Goal: Task Accomplishment & Management: Complete application form

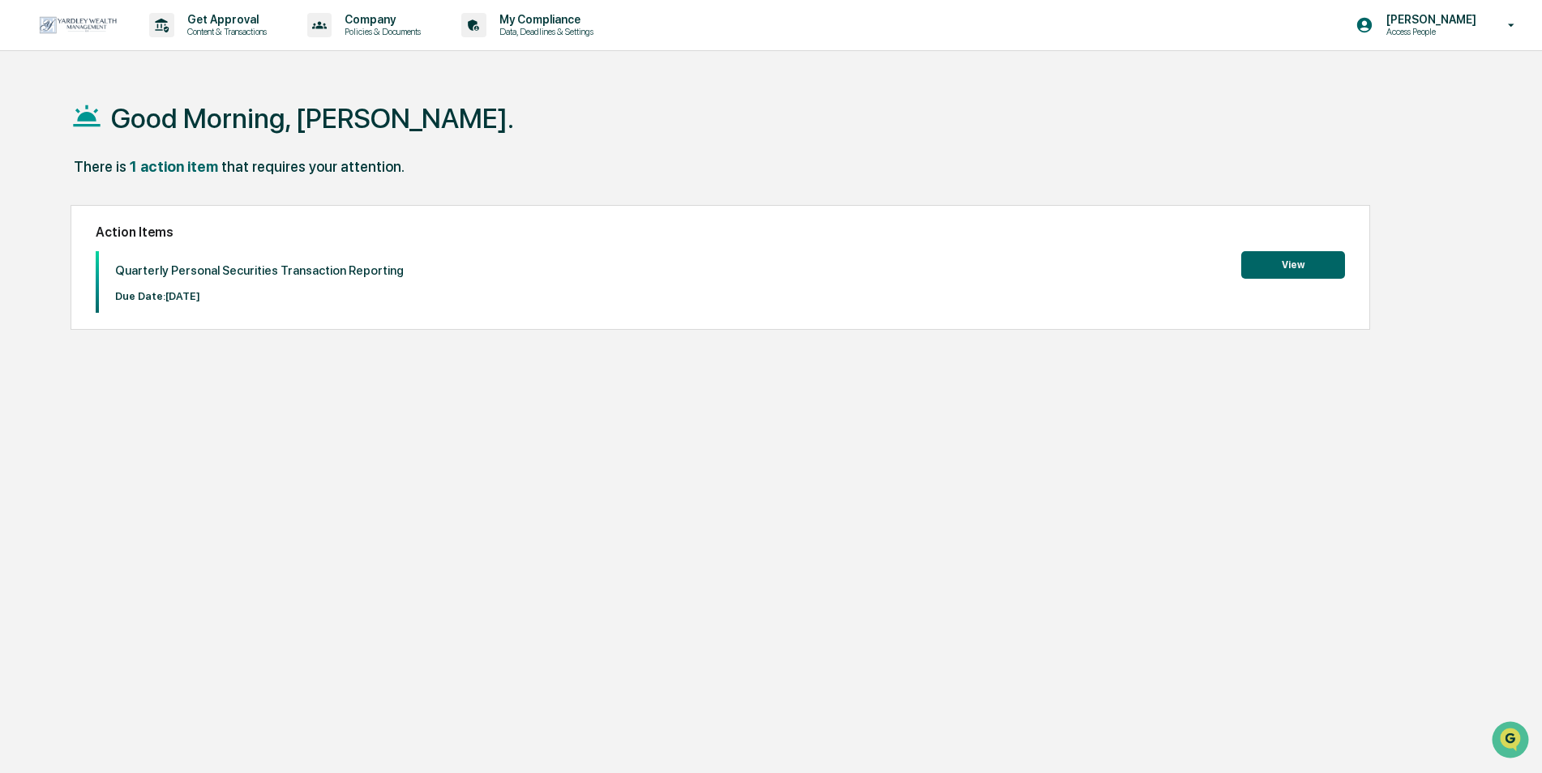
click at [1291, 272] on button "View" at bounding box center [1293, 265] width 104 height 28
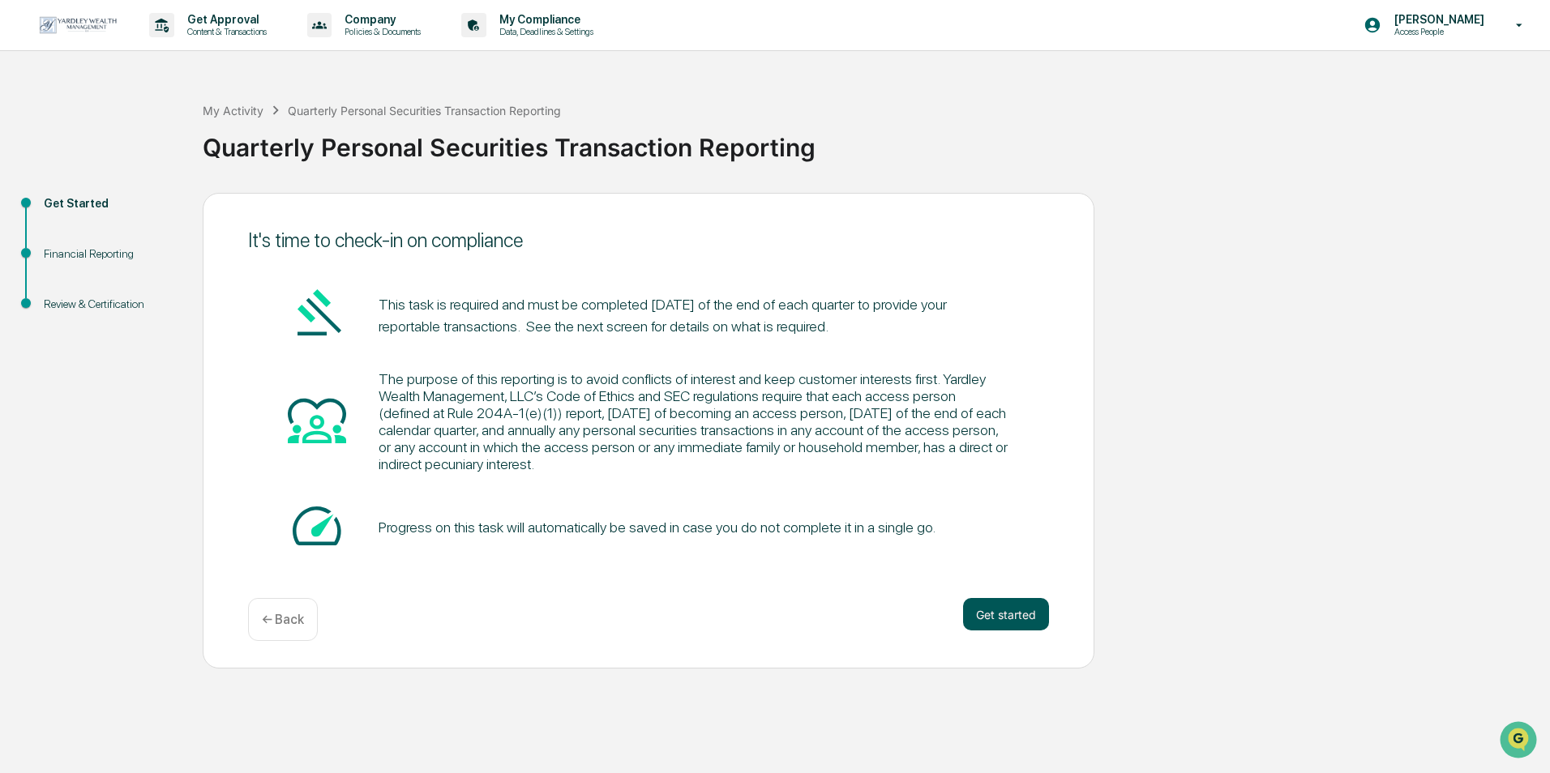
click at [997, 607] on button "Get started" at bounding box center [1006, 614] width 86 height 32
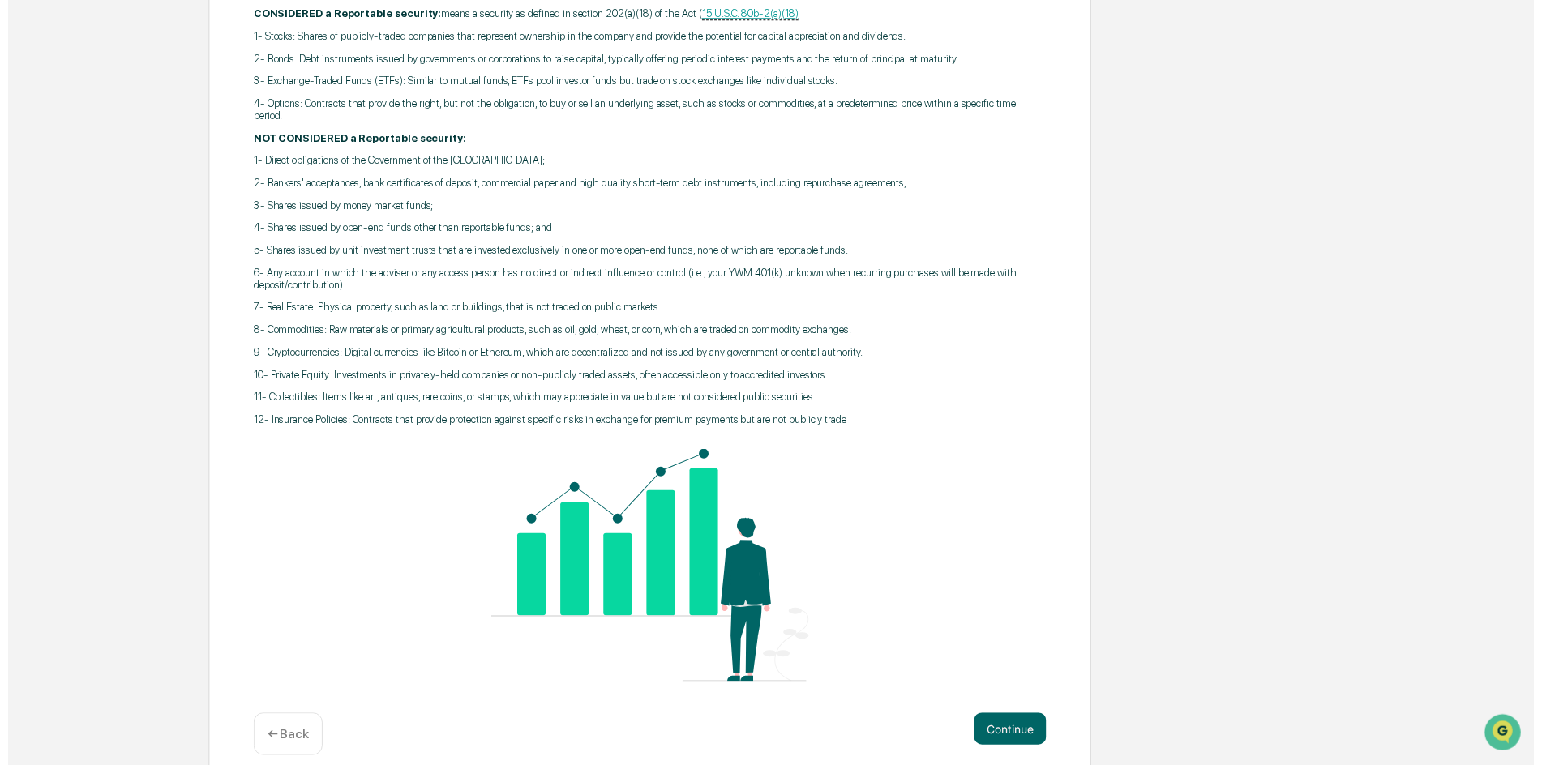
scroll to position [353, 0]
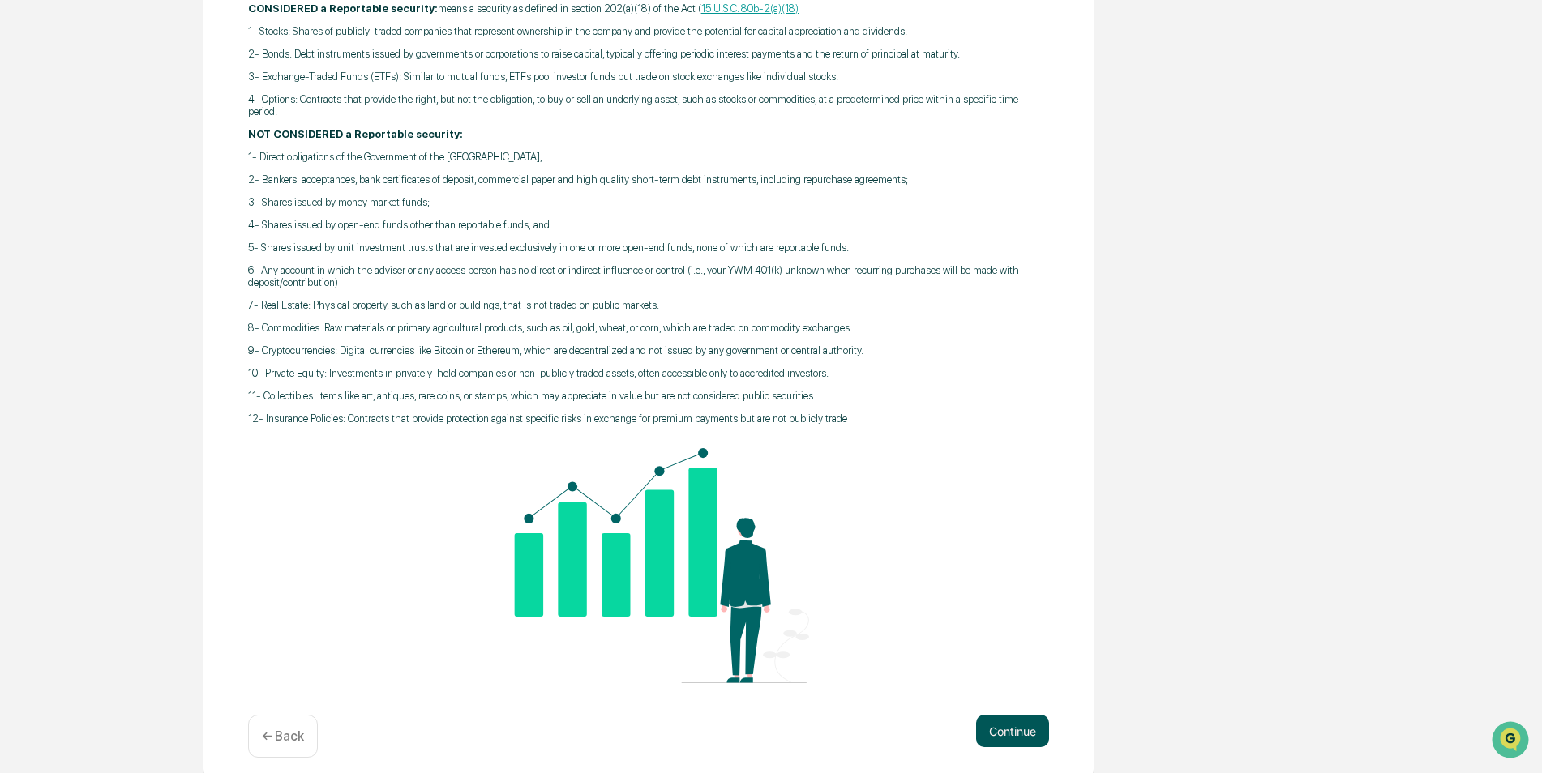
click at [1025, 716] on button "Continue" at bounding box center [1012, 731] width 73 height 32
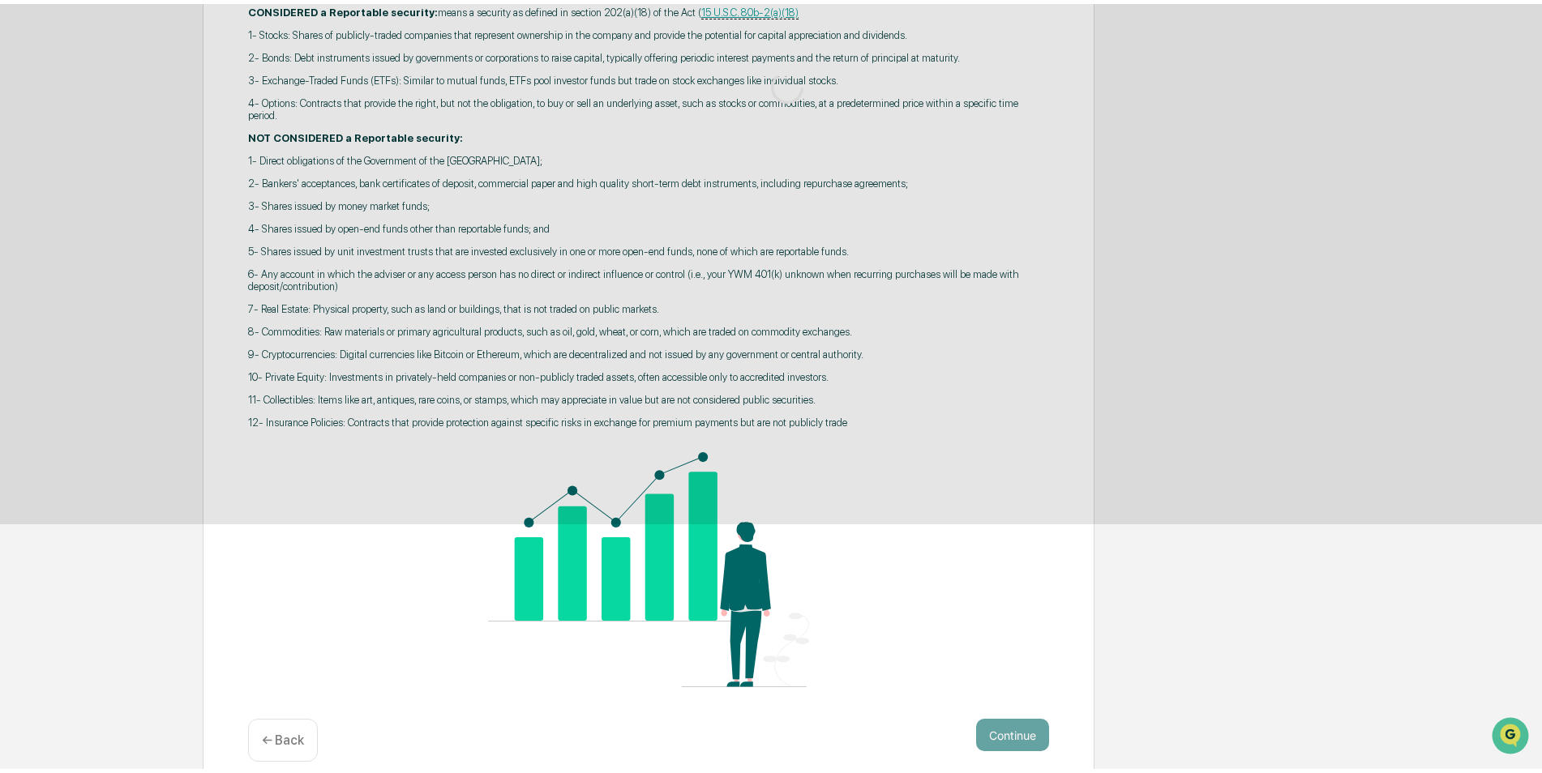
scroll to position [0, 0]
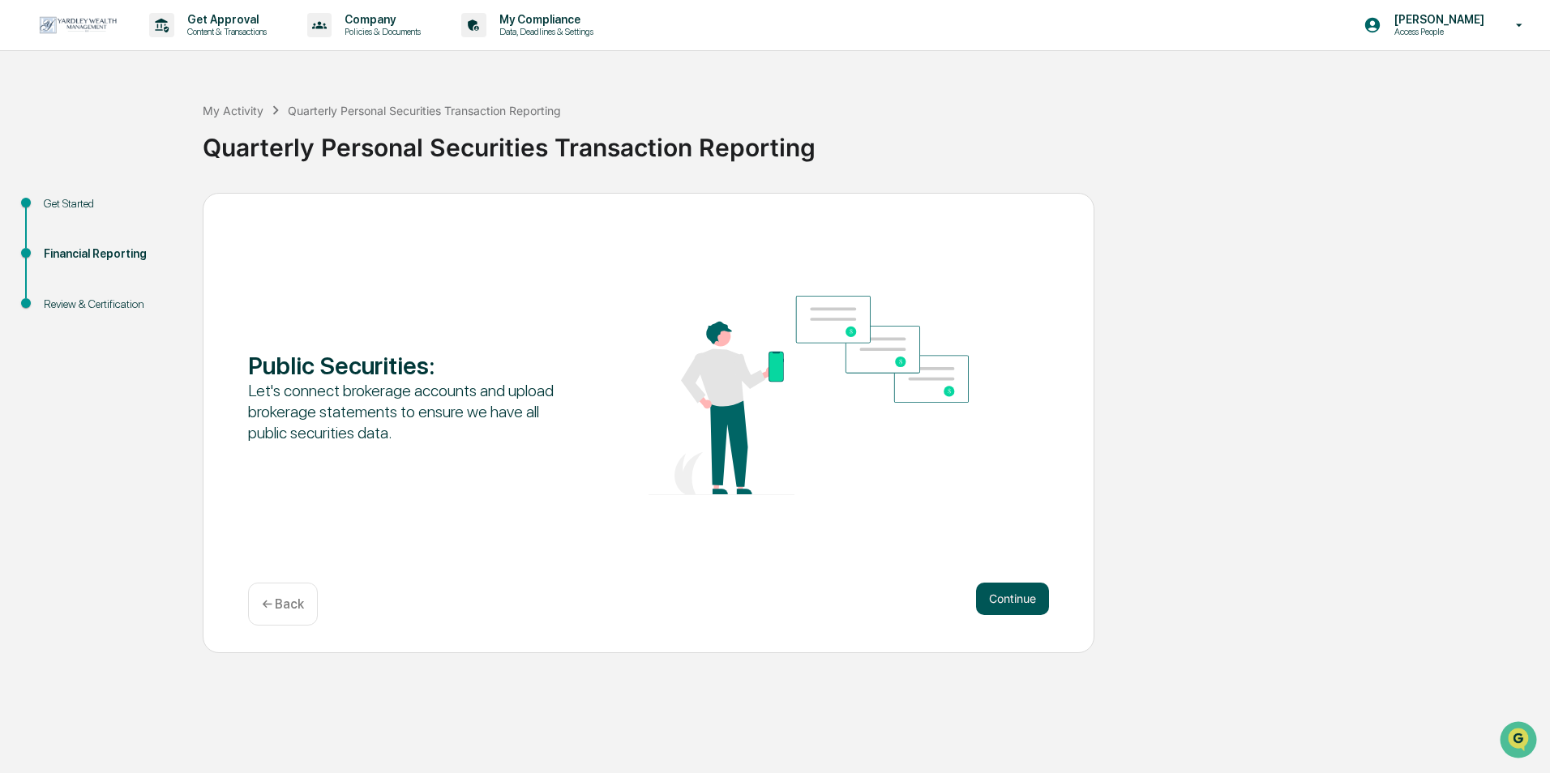
click at [1025, 593] on button "Continue" at bounding box center [1012, 599] width 73 height 32
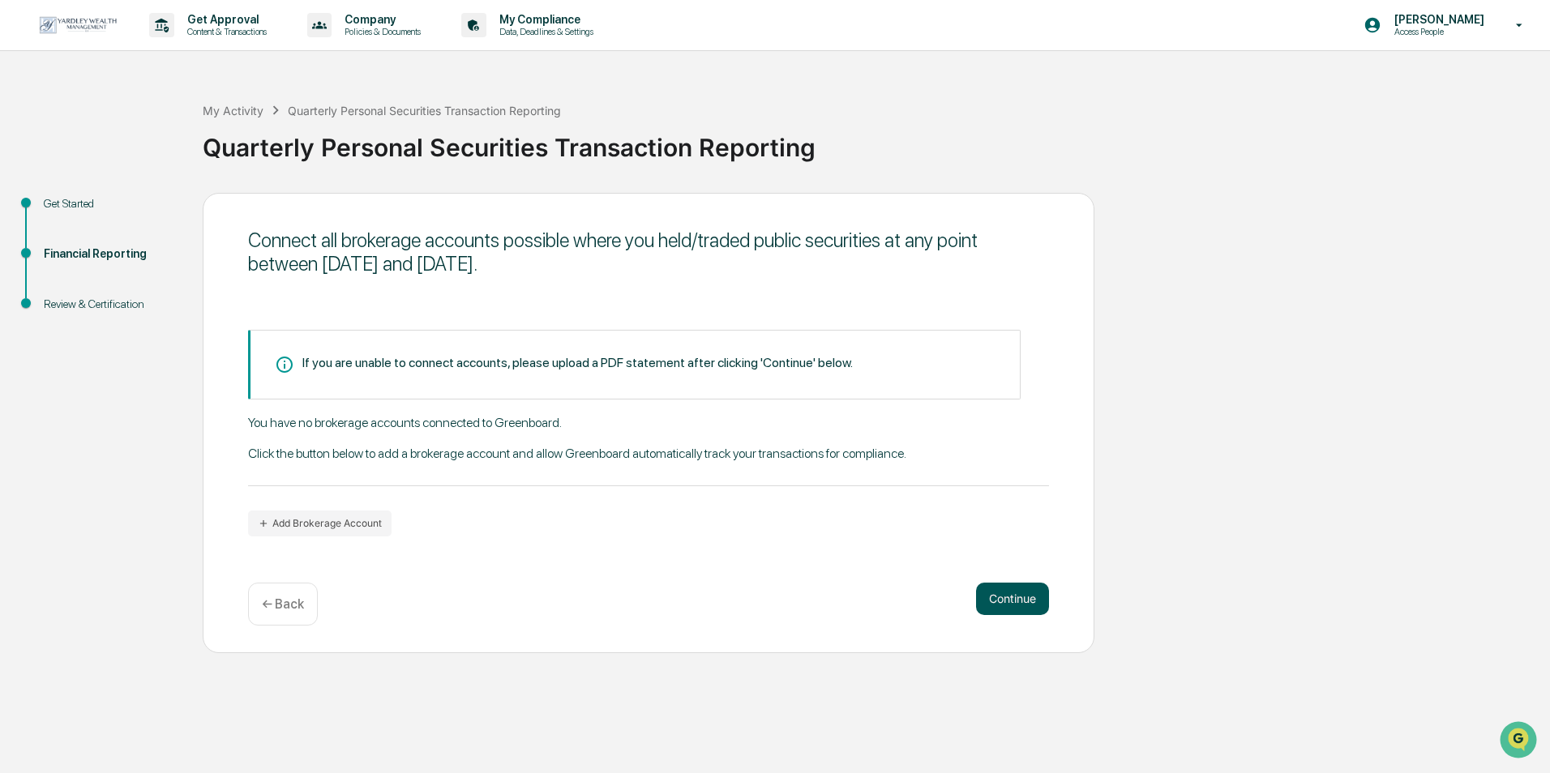
click at [1025, 593] on button "Continue" at bounding box center [1012, 599] width 73 height 32
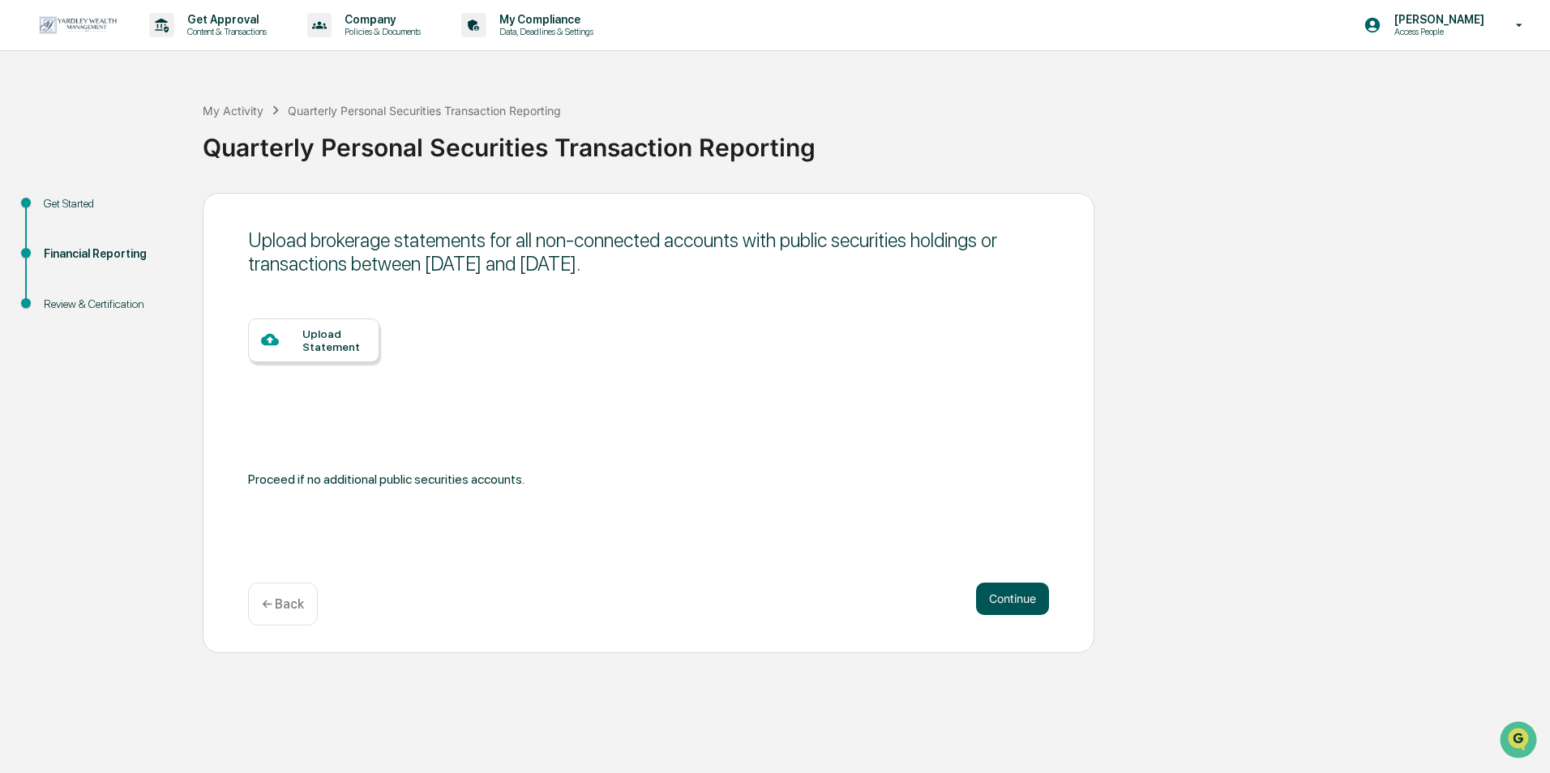
click at [1025, 593] on button "Continue" at bounding box center [1012, 599] width 73 height 32
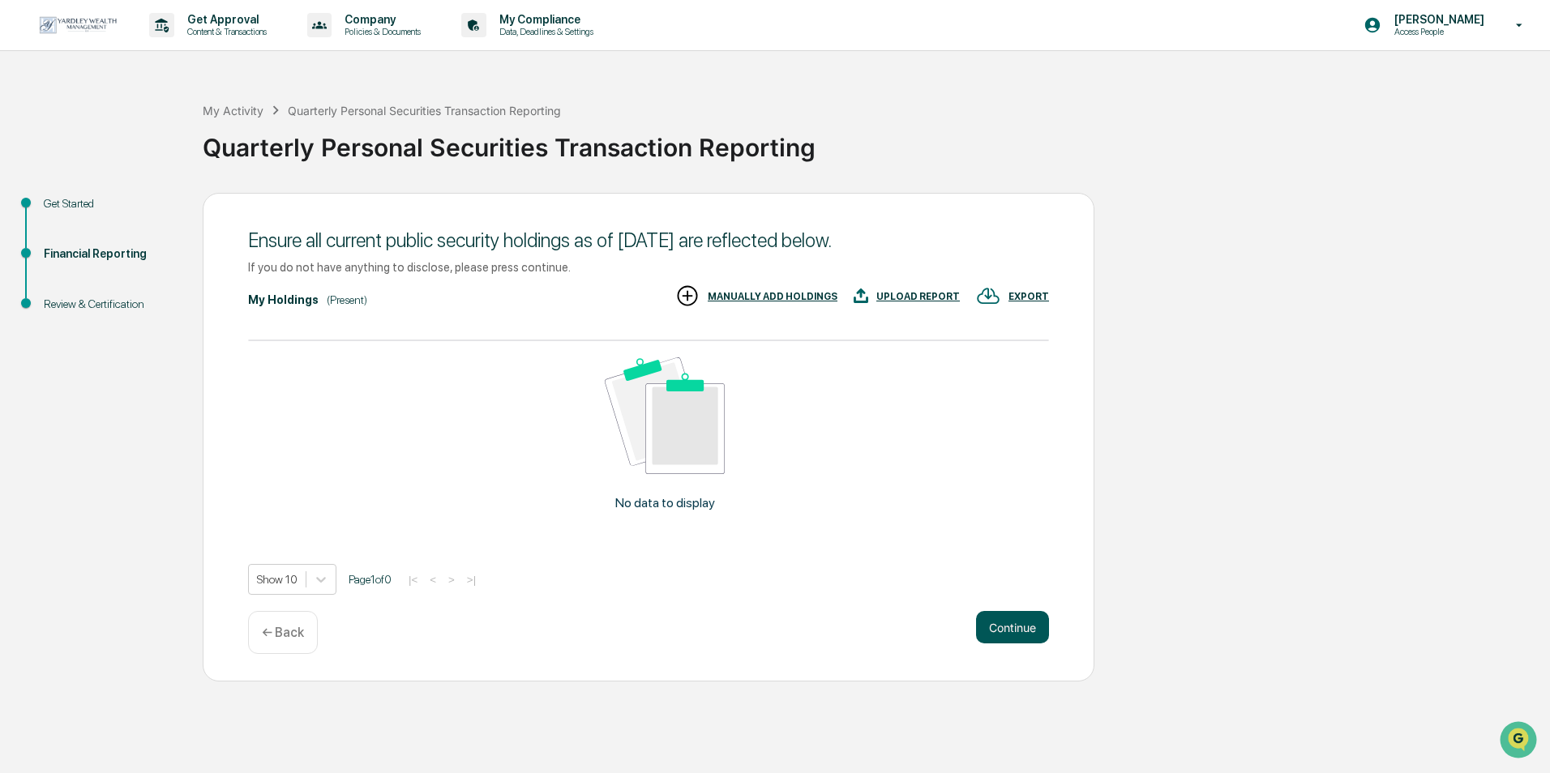
click at [1022, 619] on button "Continue" at bounding box center [1012, 627] width 73 height 32
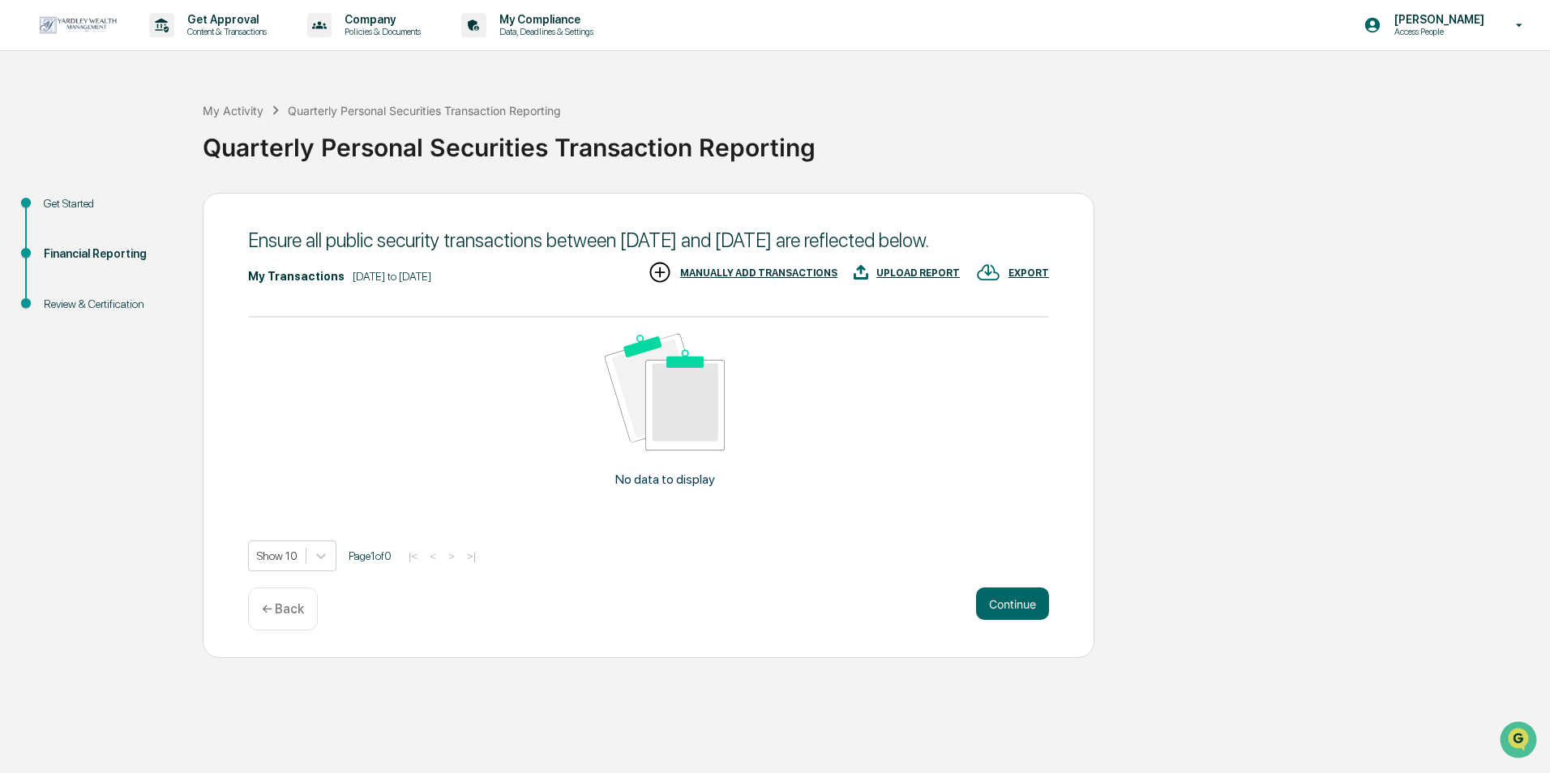
click at [1022, 619] on button "Continue" at bounding box center [1012, 604] width 73 height 32
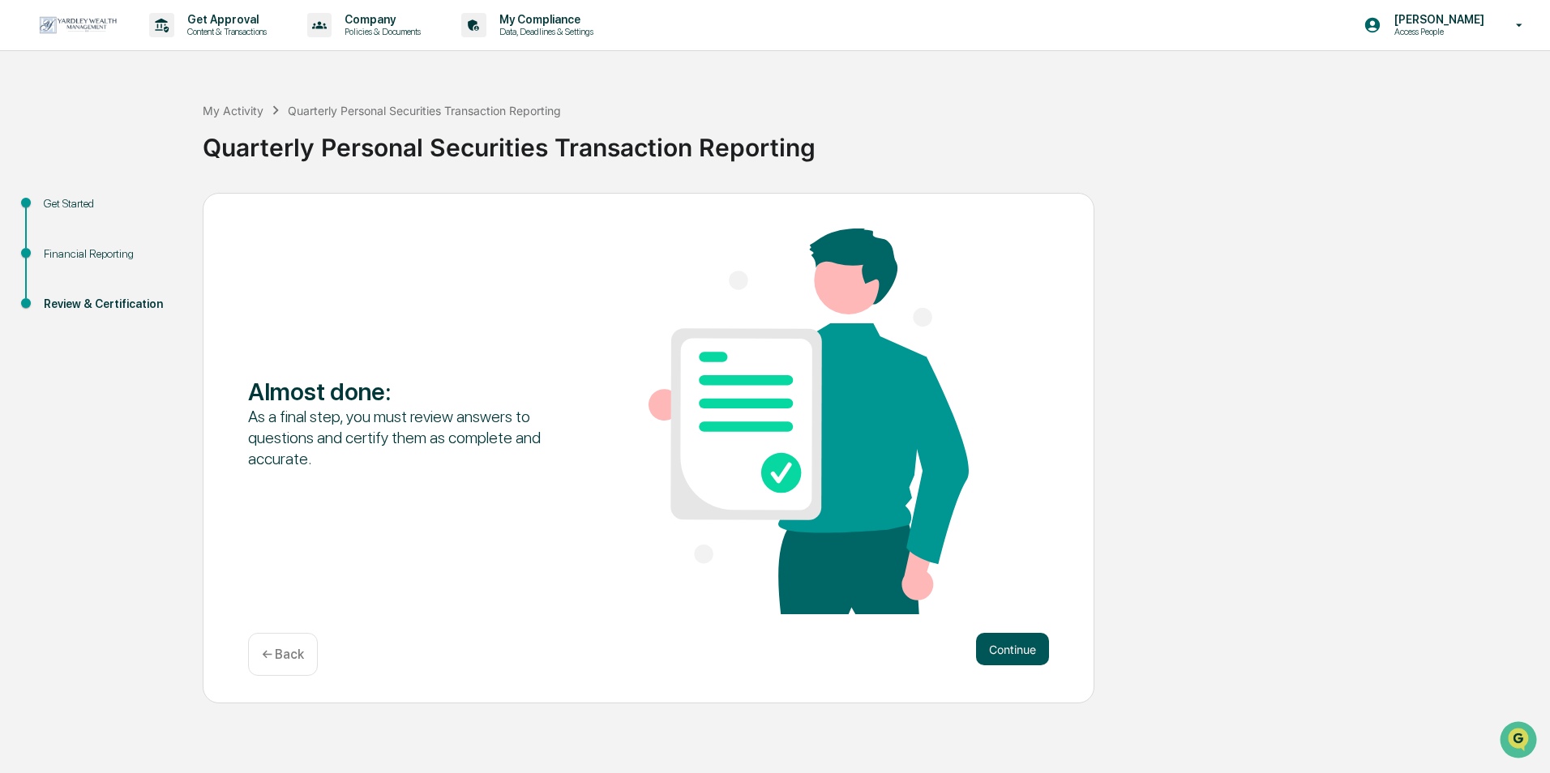
click at [1021, 641] on button "Continue" at bounding box center [1012, 649] width 73 height 32
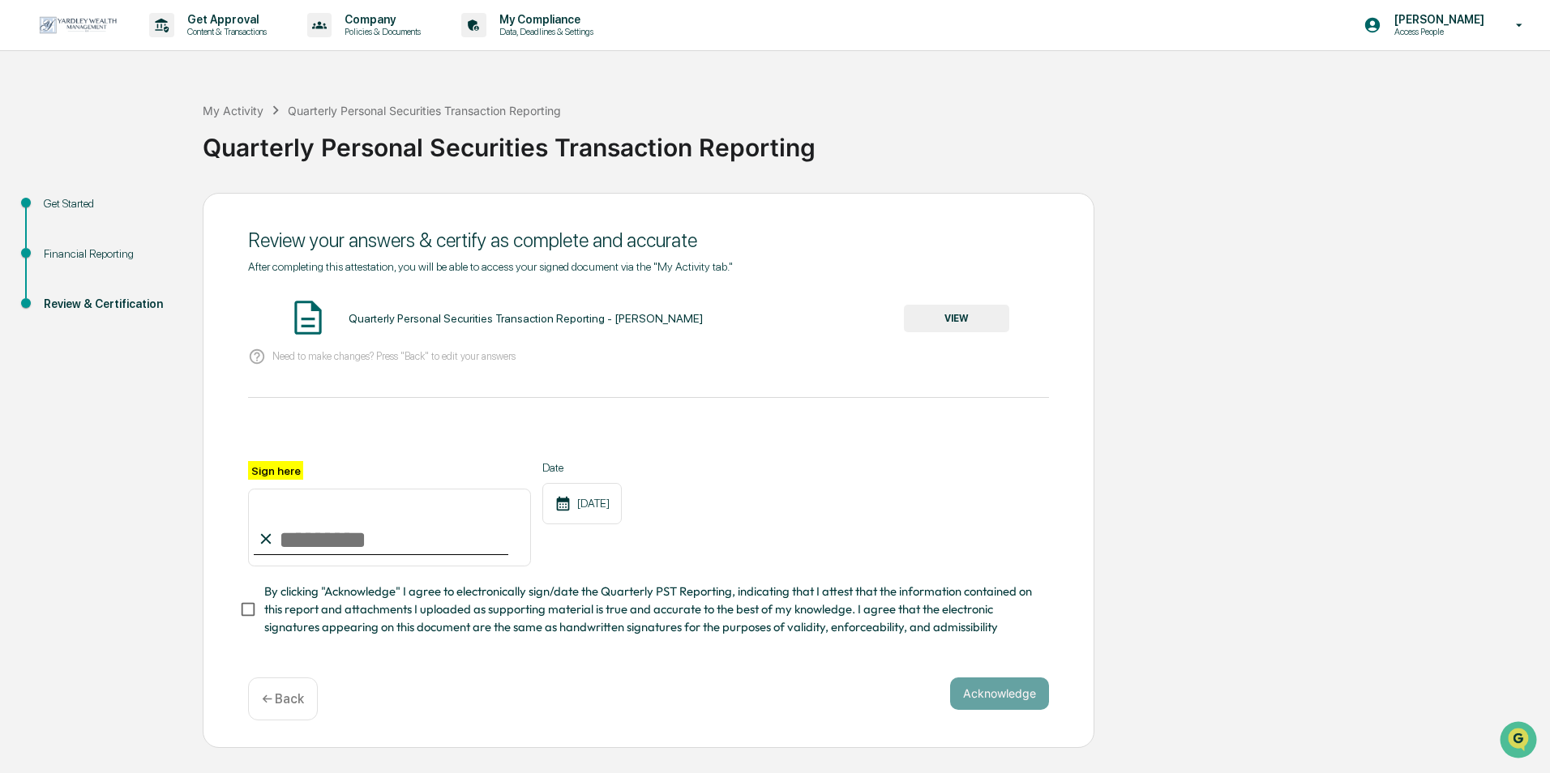
click at [396, 531] on input "Sign here" at bounding box center [389, 528] width 283 height 78
type input "**********"
click at [1026, 696] on button "Acknowledge" at bounding box center [999, 694] width 99 height 32
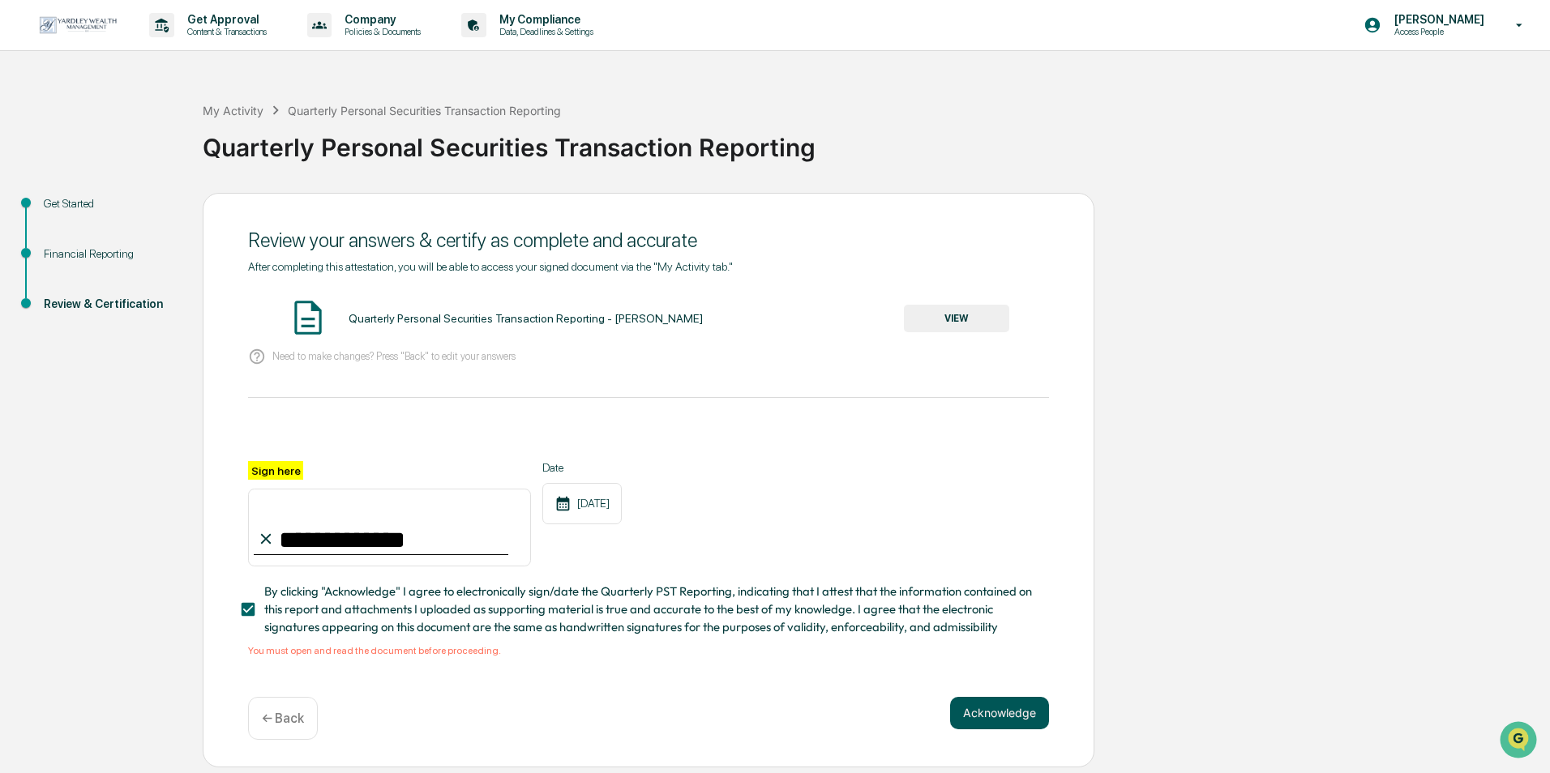
click at [999, 728] on button "Acknowledge" at bounding box center [999, 713] width 99 height 32
click at [999, 721] on button "Acknowledge" at bounding box center [999, 713] width 99 height 32
click at [975, 323] on button "VIEW" at bounding box center [956, 319] width 105 height 28
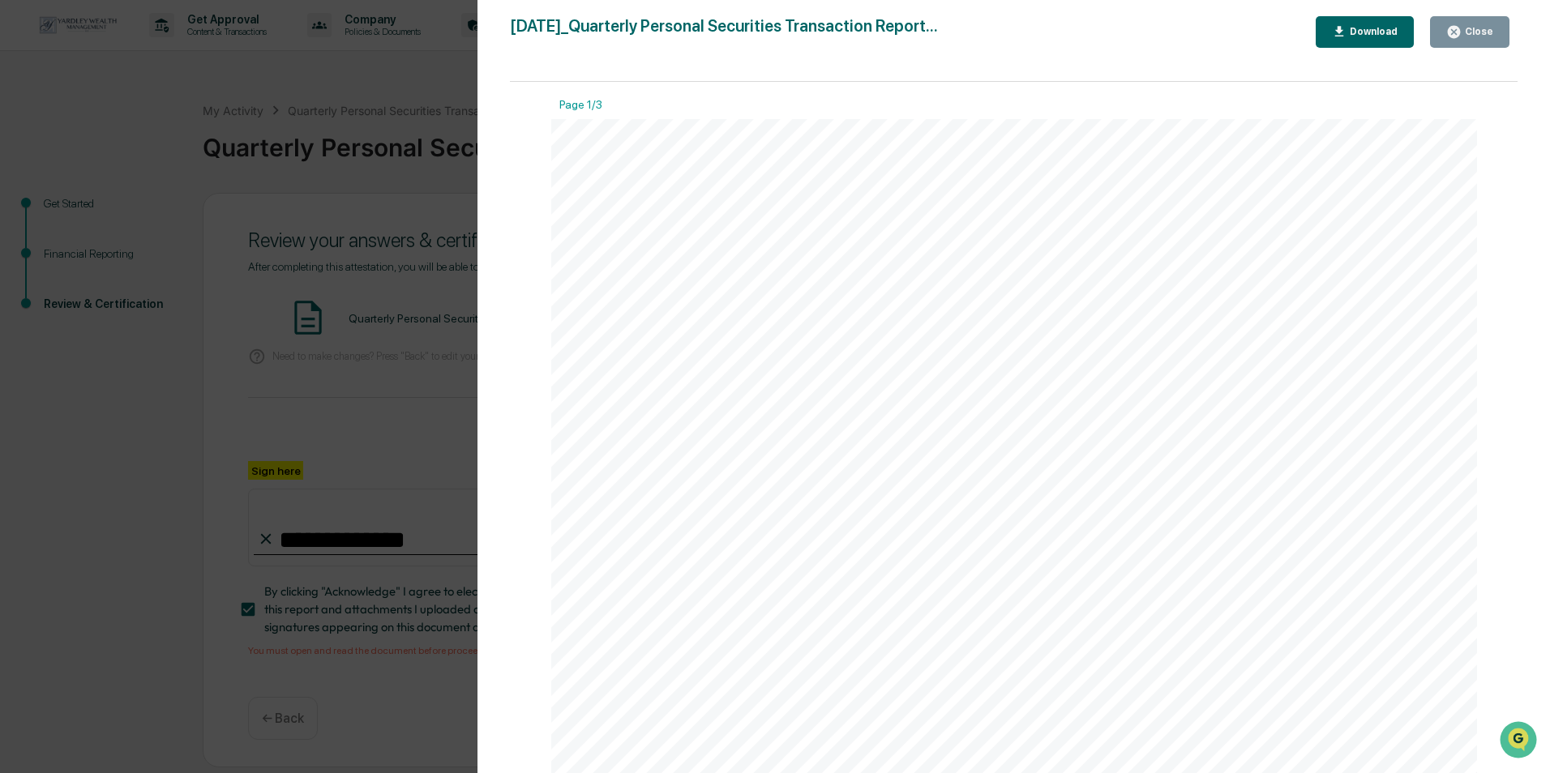
click at [1465, 45] on button "Close" at bounding box center [1469, 32] width 79 height 32
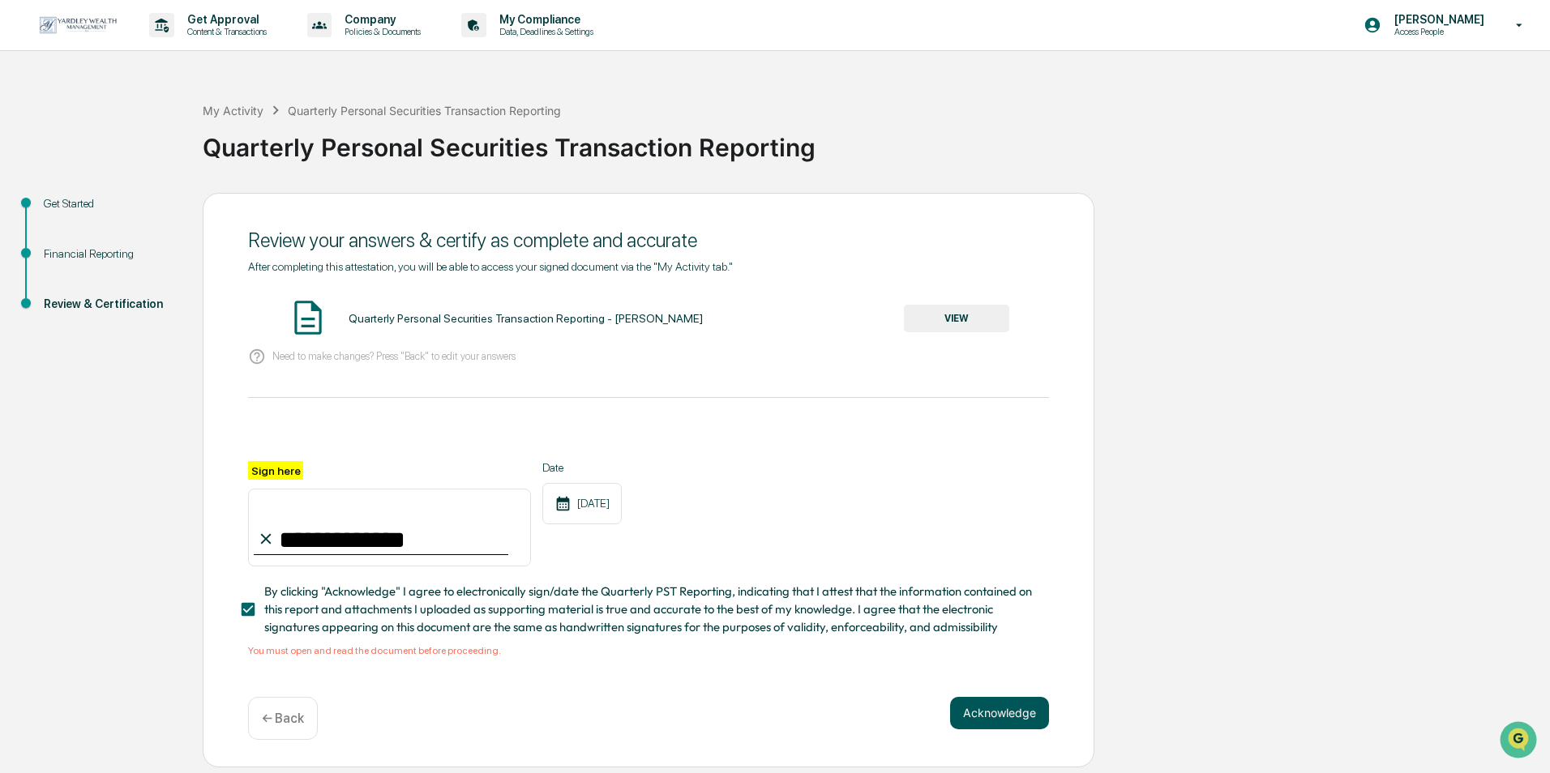
click at [983, 718] on button "Acknowledge" at bounding box center [999, 713] width 99 height 32
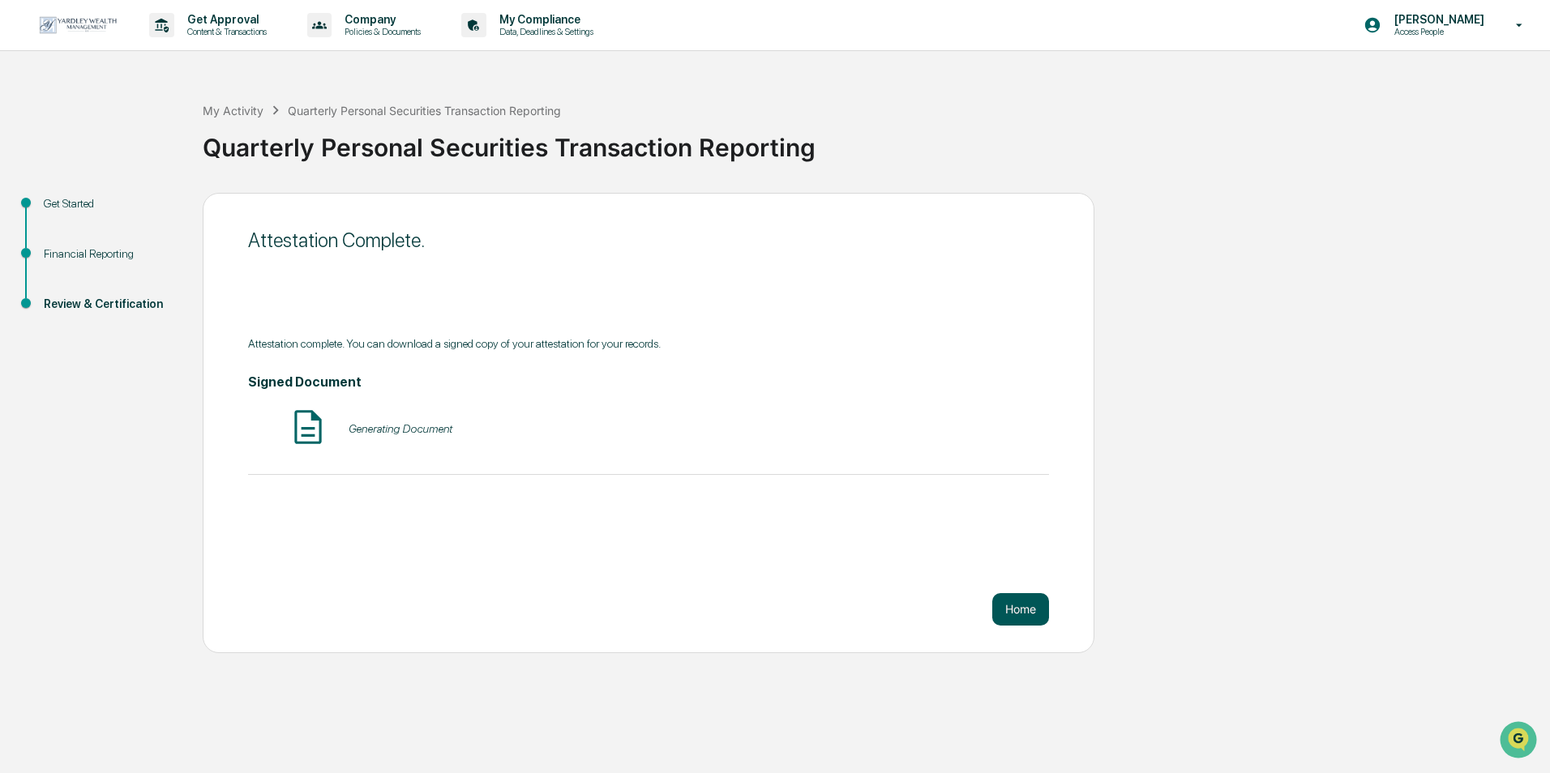
click at [1016, 608] on button "Home" at bounding box center [1020, 609] width 57 height 32
